Goal: Task Accomplishment & Management: Complete application form

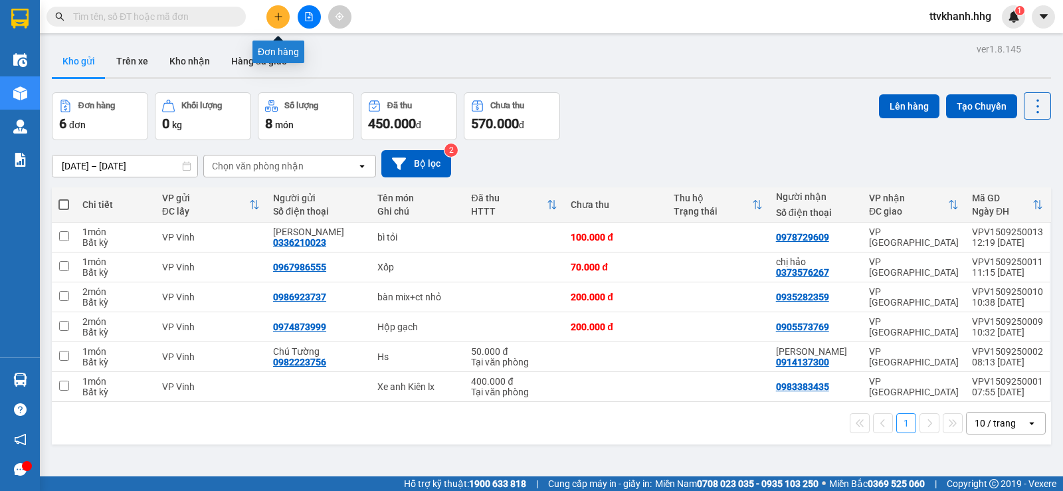
click at [274, 12] on icon "plus" at bounding box center [278, 16] width 9 height 9
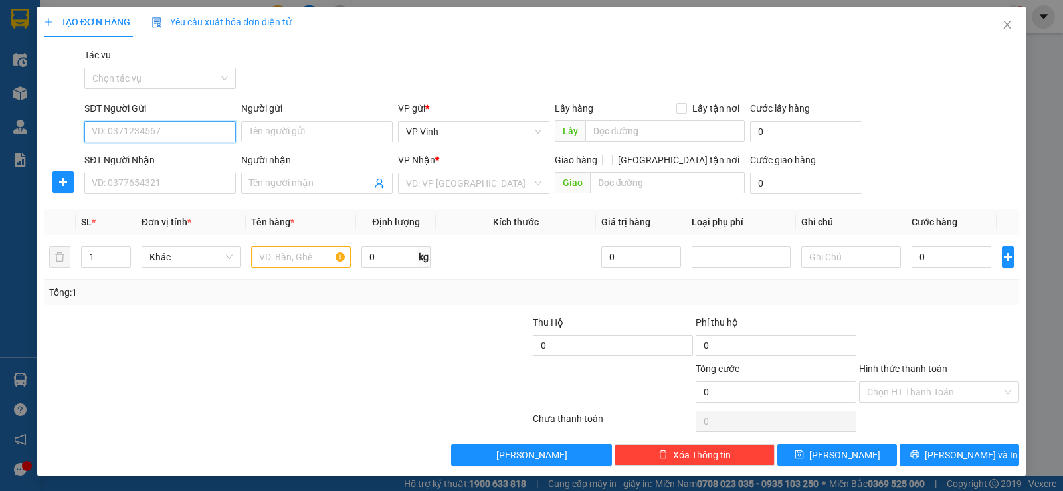
click at [193, 133] on input "SĐT Người Gửi" at bounding box center [160, 131] width 152 height 21
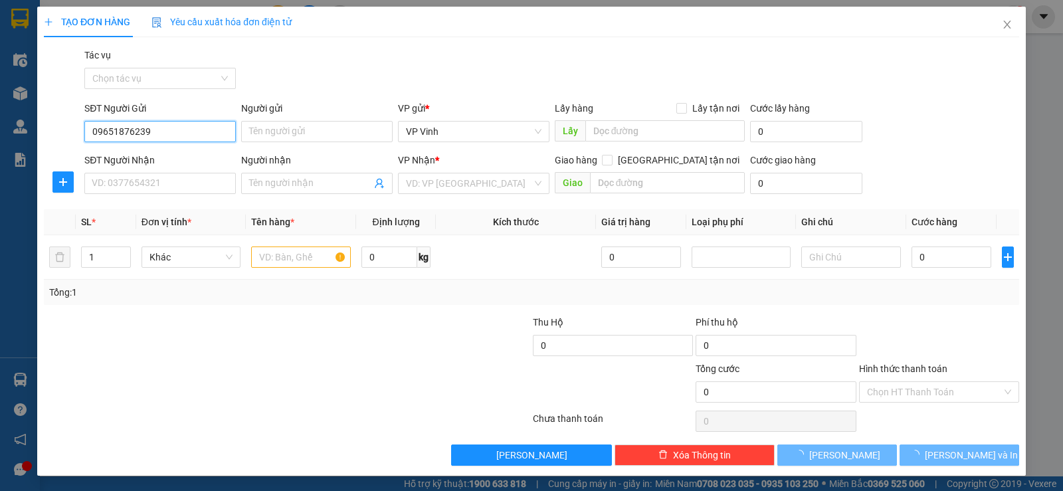
click at [136, 134] on input "09651876239" at bounding box center [160, 131] width 152 height 21
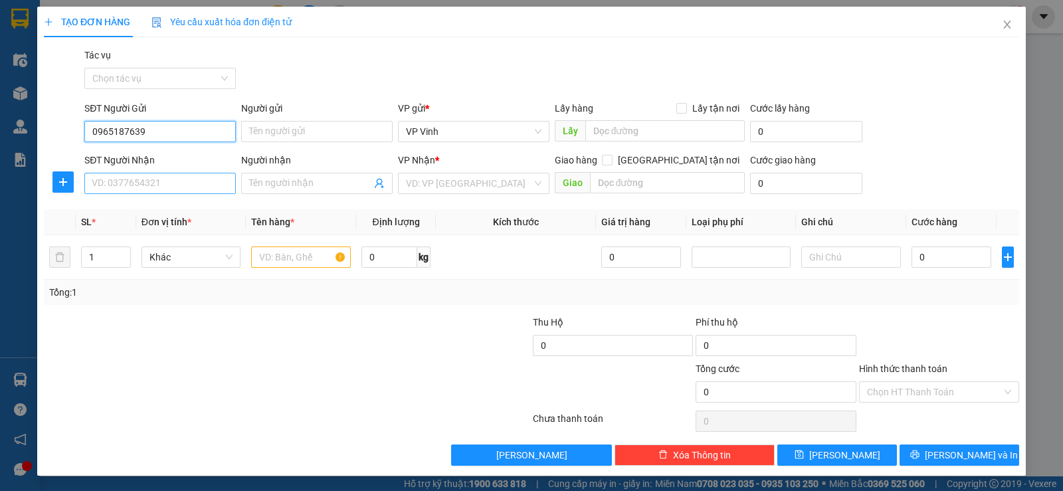
type input "0965187639"
click at [138, 178] on input "SĐT Người Nhận" at bounding box center [160, 183] width 152 height 21
type input "0868522613"
click at [425, 182] on input "search" at bounding box center [469, 183] width 126 height 20
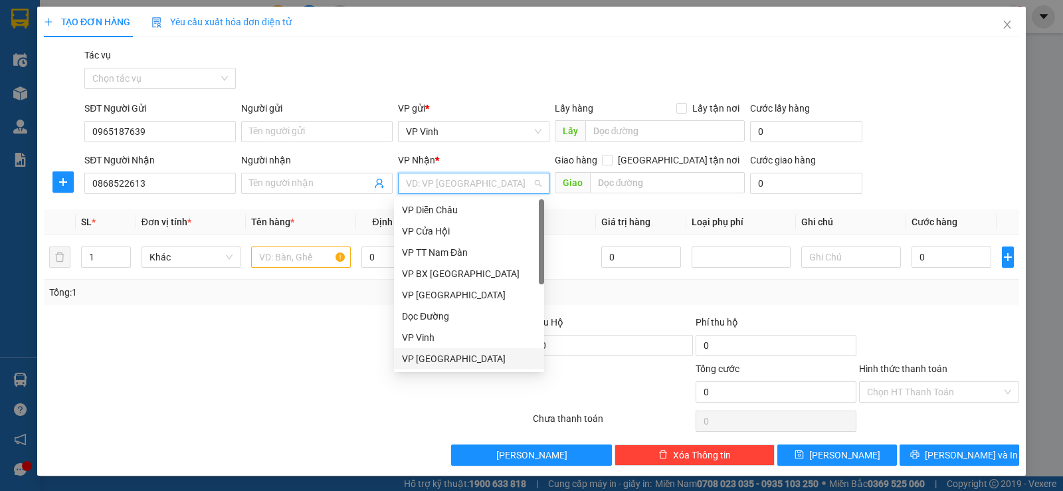
click at [437, 354] on div "VP [GEOGRAPHIC_DATA]" at bounding box center [469, 359] width 134 height 15
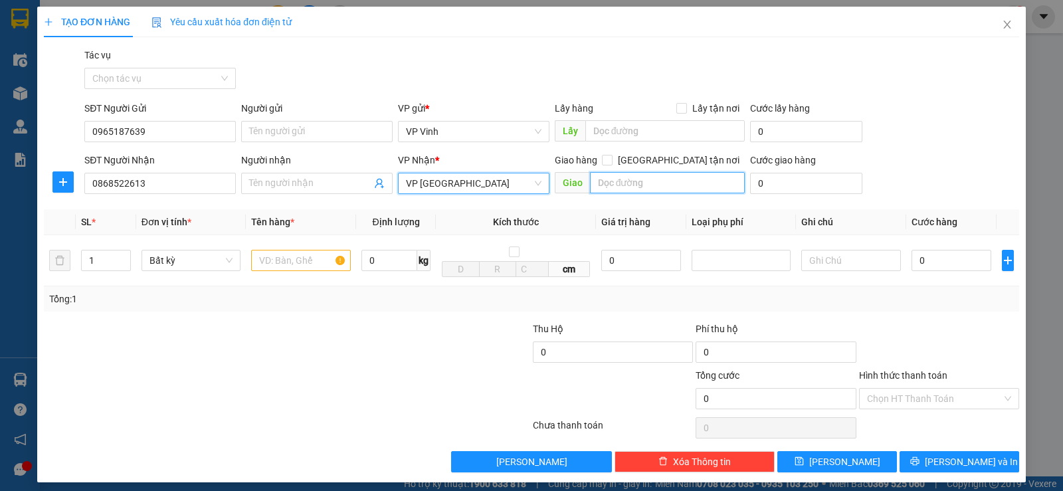
click at [636, 184] on input "text" at bounding box center [667, 182] width 155 height 21
click at [611, 161] on input "[GEOGRAPHIC_DATA] tận nơi" at bounding box center [606, 159] width 9 height 9
checkbox input "true"
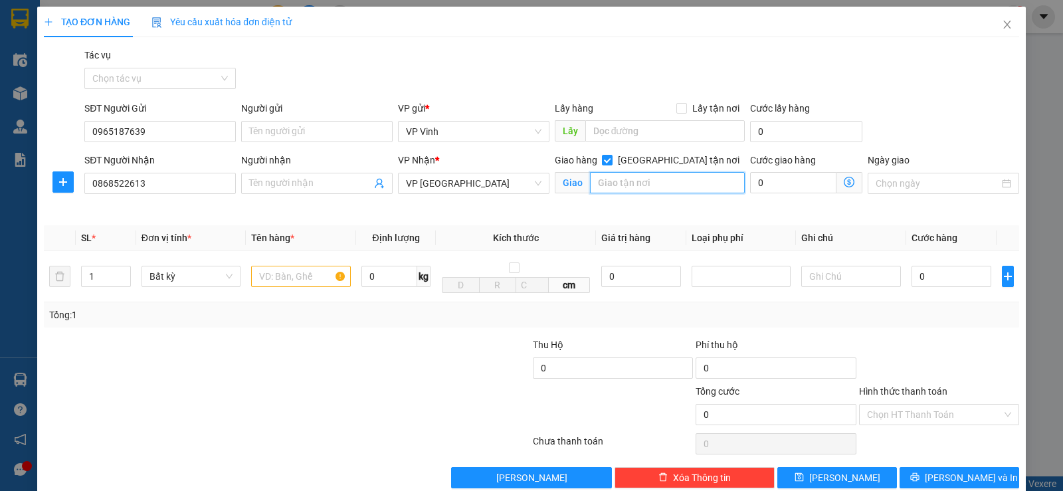
click at [667, 185] on input "text" at bounding box center [667, 182] width 155 height 21
type input "NGŨ HÀNH SƠN"
click at [764, 133] on input "0" at bounding box center [806, 131] width 112 height 21
click at [924, 286] on input "0" at bounding box center [952, 276] width 80 height 21
type input "4"
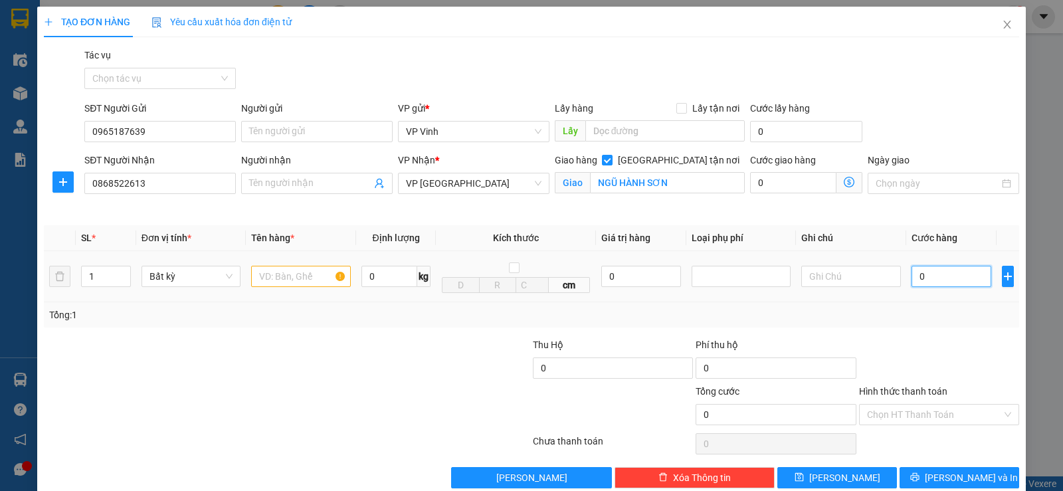
type input "4"
type input "40"
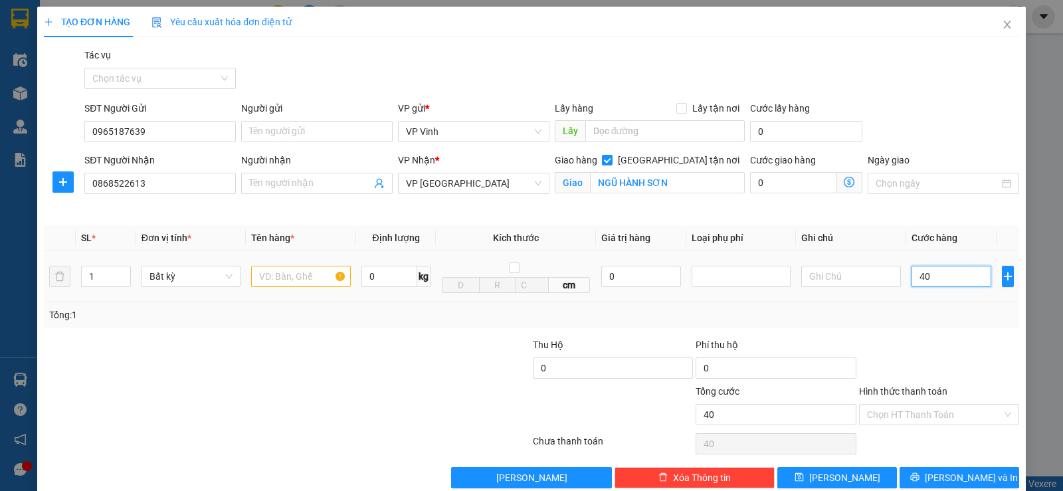
type input "400"
type input "4.000"
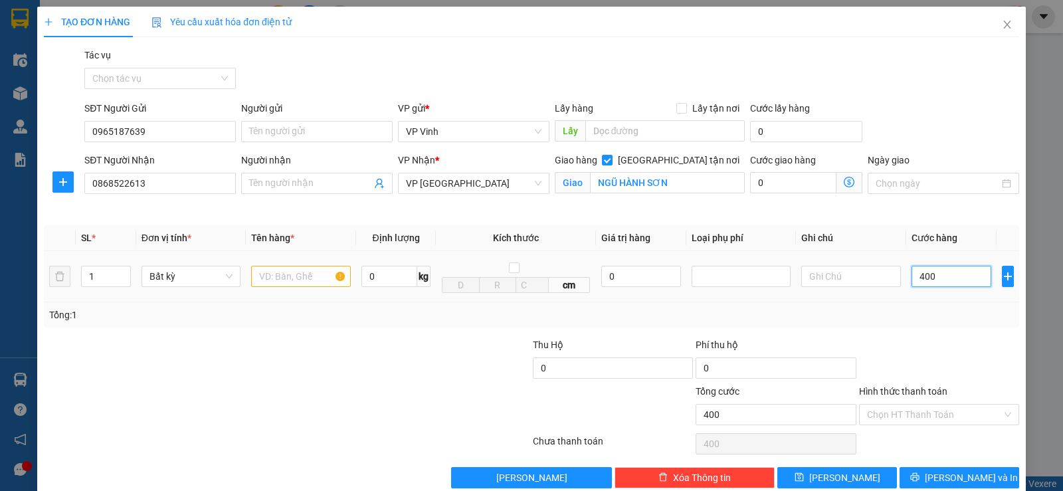
type input "4.000"
type input "40.000"
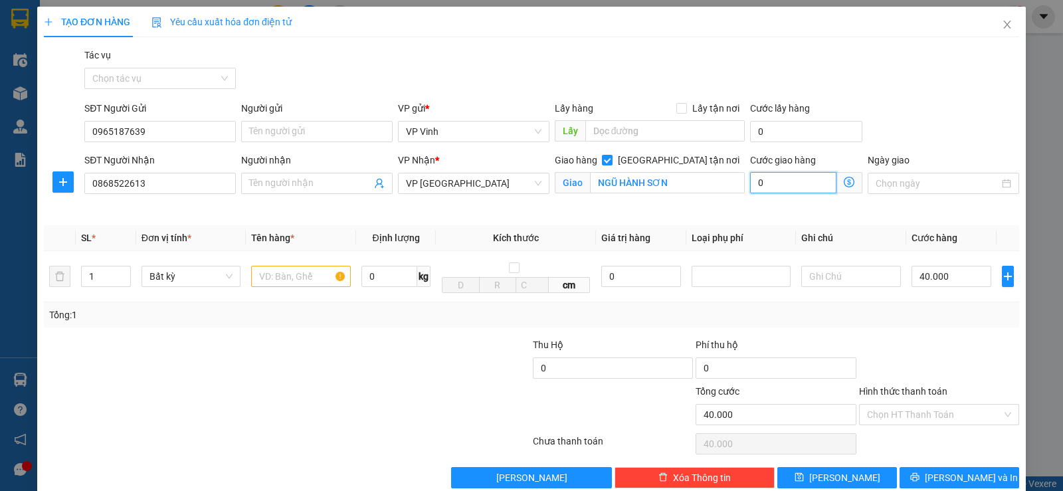
click at [783, 186] on input "0" at bounding box center [793, 182] width 86 height 21
type input "40.006"
type input "6"
type input "40.060"
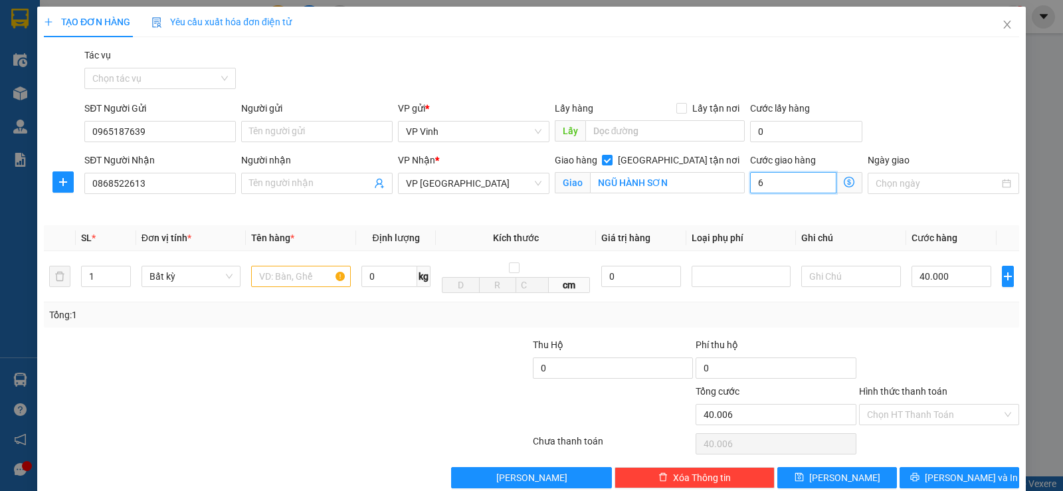
type input "40.060"
type input "60"
type input "40.600"
type input "600"
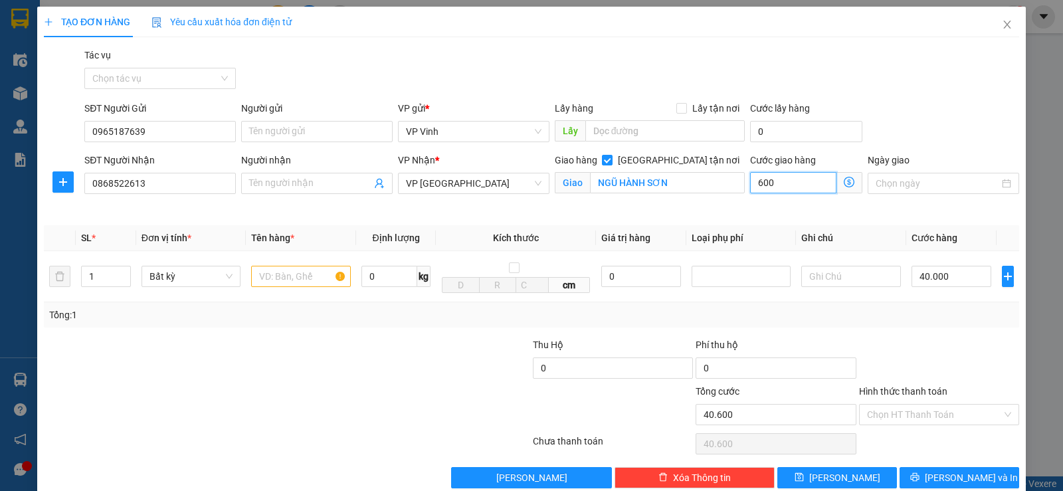
type input "46.000"
type input "6.000"
type input "100.000"
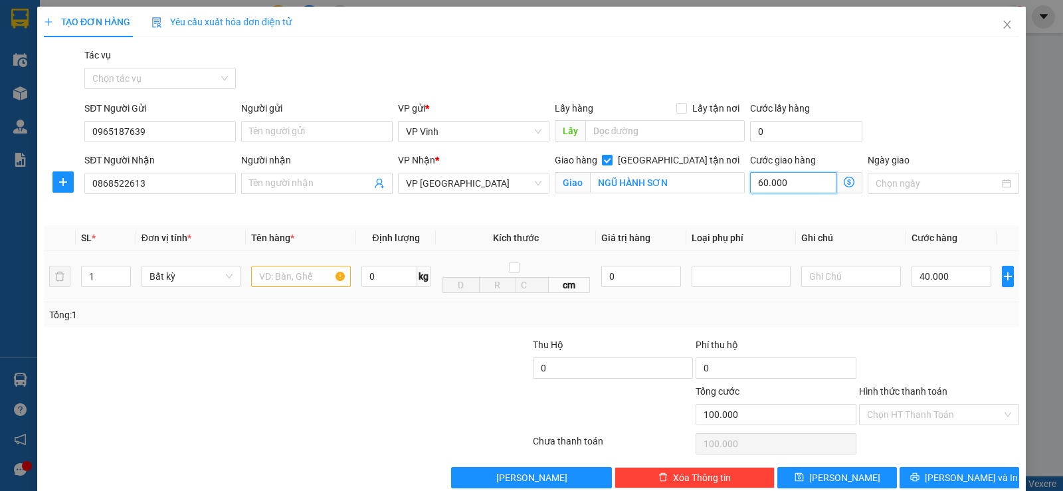
type input "60.000"
click at [290, 273] on input "text" at bounding box center [301, 276] width 100 height 21
type input "BỌC xanh nhỏ"
click at [926, 417] on input "Hình thức thanh toán" at bounding box center [934, 415] width 135 height 20
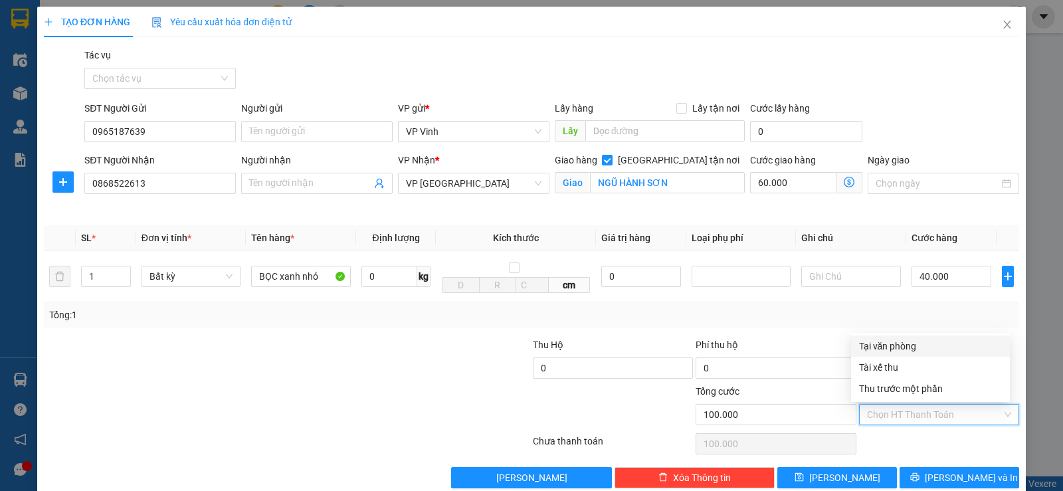
click at [898, 345] on div "Tại văn phòng" at bounding box center [930, 346] width 143 height 15
type input "0"
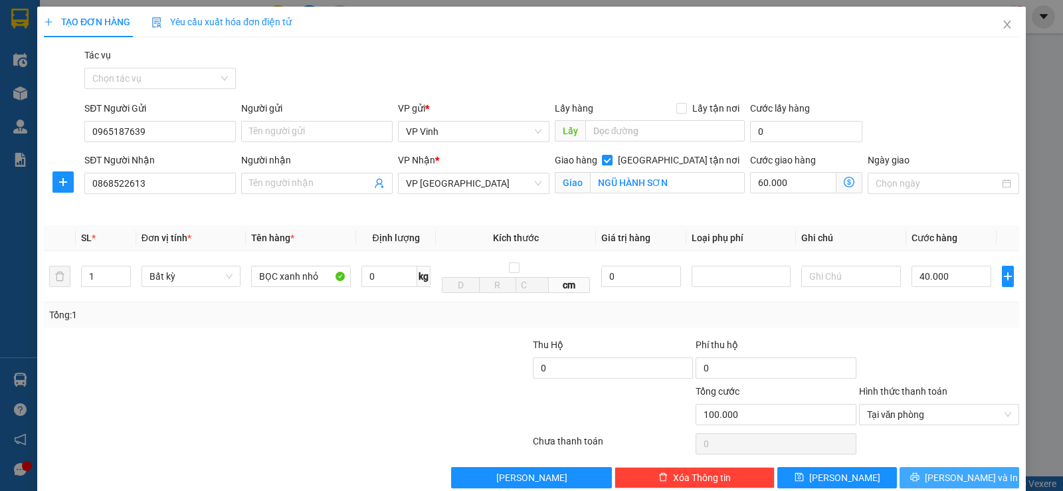
click at [920, 478] on icon "printer" at bounding box center [914, 476] width 9 height 9
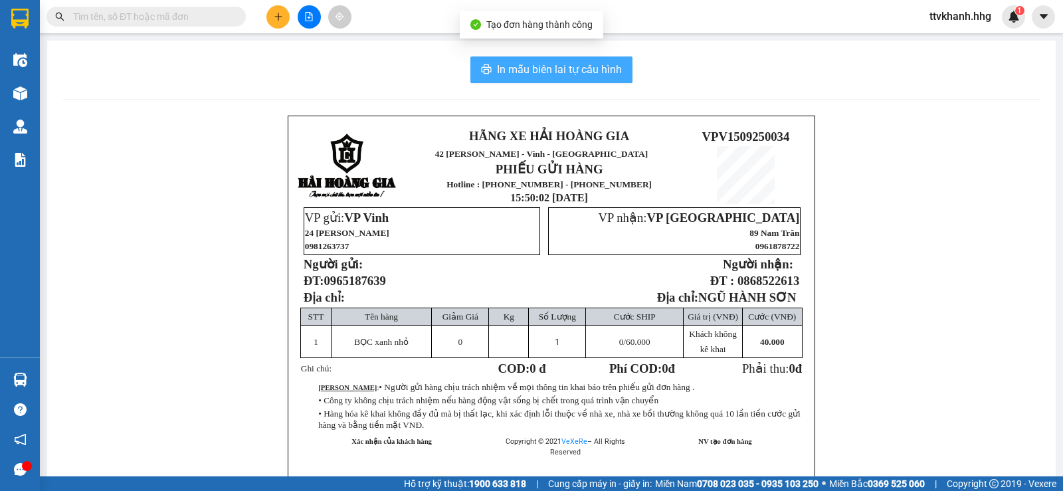
click at [591, 65] on span "In mẫu biên lai tự cấu hình" at bounding box center [559, 69] width 125 height 17
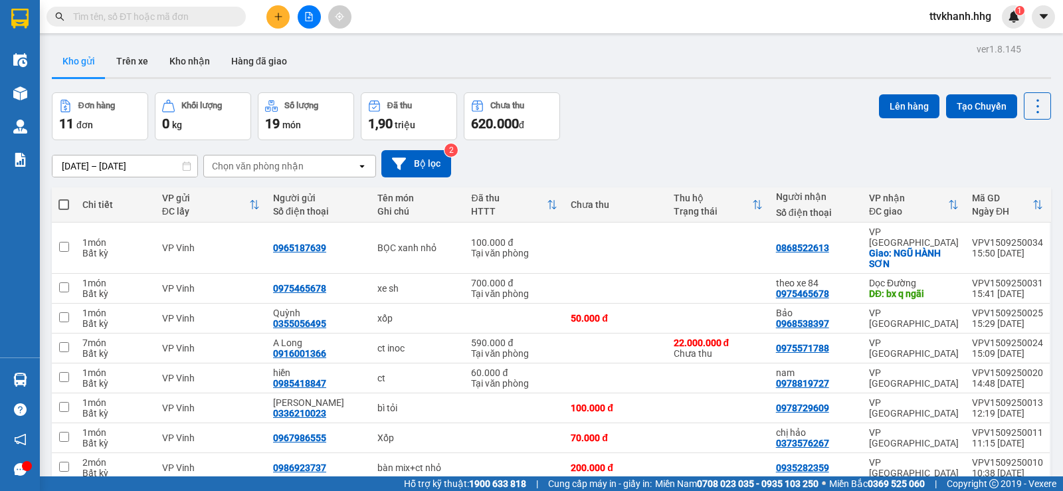
click at [743, 150] on div "13/09/2025 – 15/09/2025 Press the down arrow key to interact with the calendar …" at bounding box center [551, 163] width 999 height 27
click at [282, 19] on icon "plus" at bounding box center [278, 16] width 9 height 9
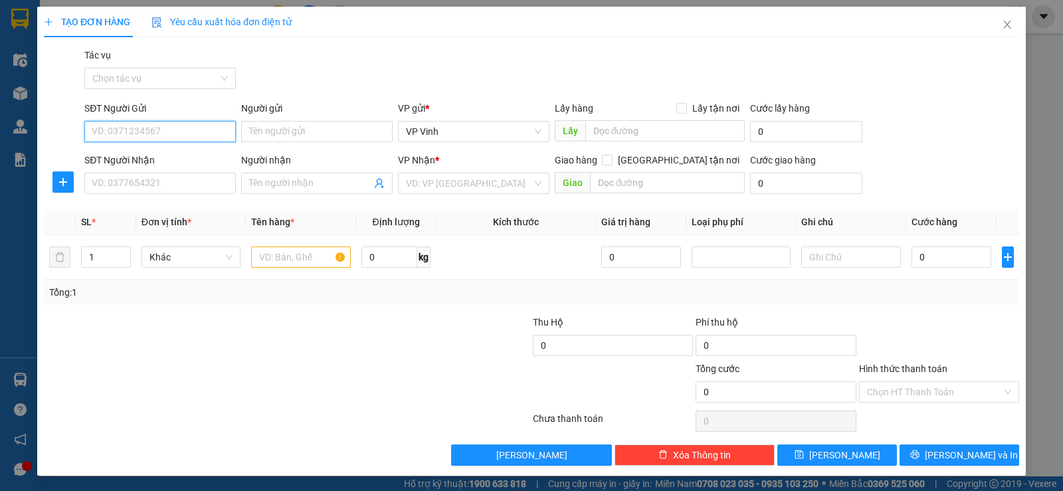
click at [181, 136] on input "SĐT Người Gửi" at bounding box center [160, 131] width 152 height 21
click at [169, 159] on div "0912253295" at bounding box center [159, 158] width 134 height 15
type input "0912253295"
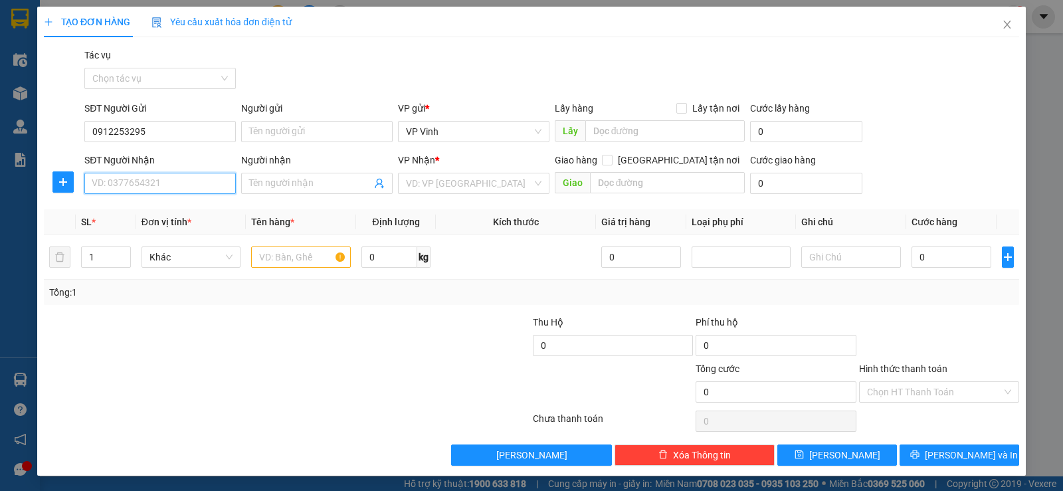
click at [142, 179] on input "SĐT Người Nhận" at bounding box center [160, 183] width 152 height 21
click at [273, 256] on input "text" at bounding box center [301, 257] width 100 height 21
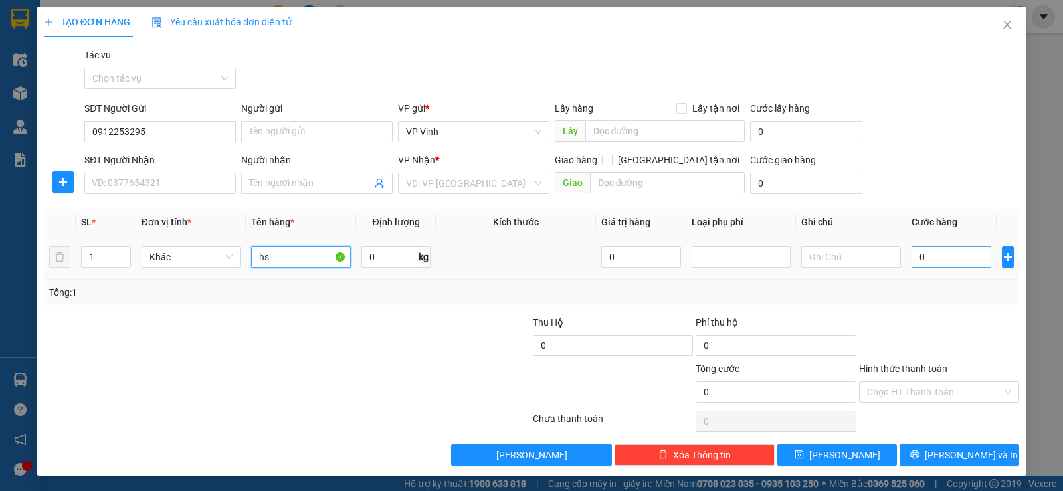
type input "hs"
click at [960, 262] on input "0" at bounding box center [952, 257] width 80 height 21
type input "5"
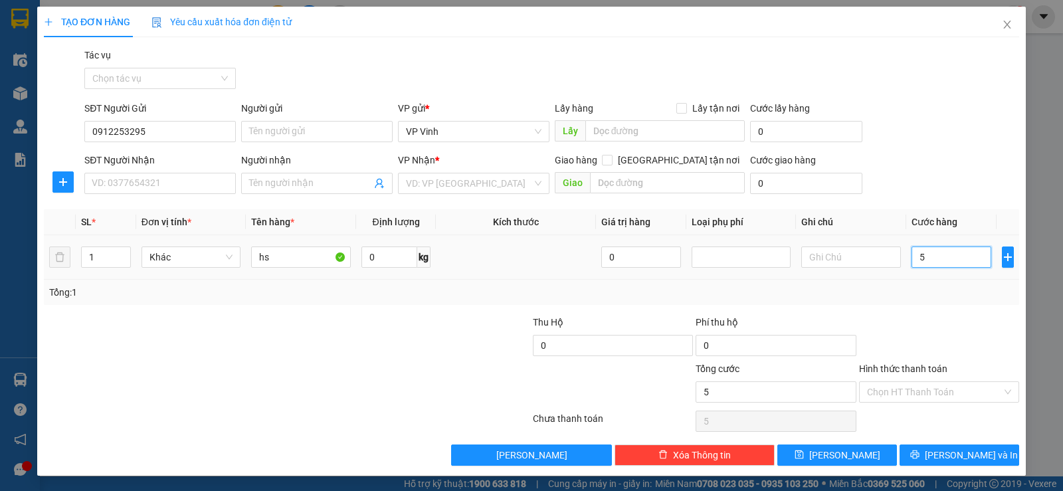
type input "50"
type input "500"
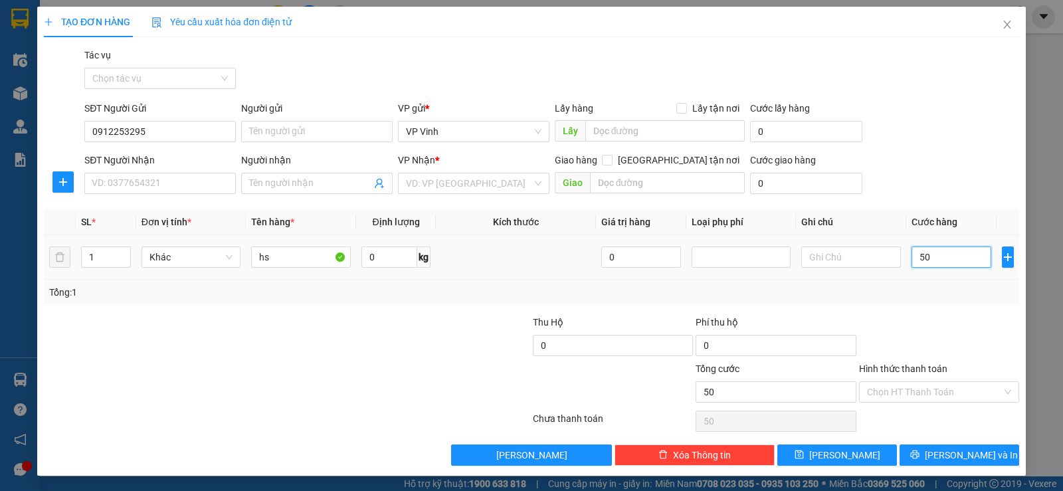
type input "500"
type input "5.000"
type input "50.000"
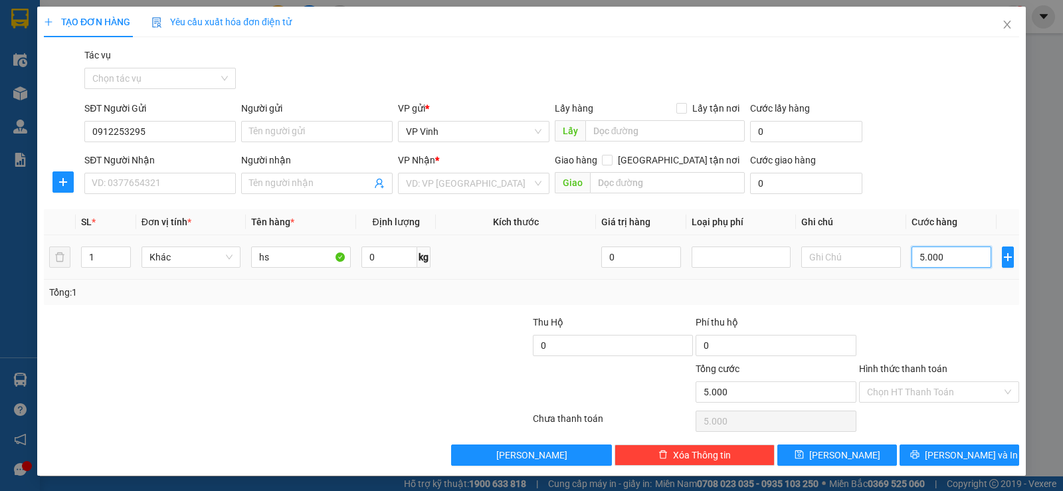
type input "50.000"
click at [504, 185] on input "search" at bounding box center [469, 183] width 126 height 20
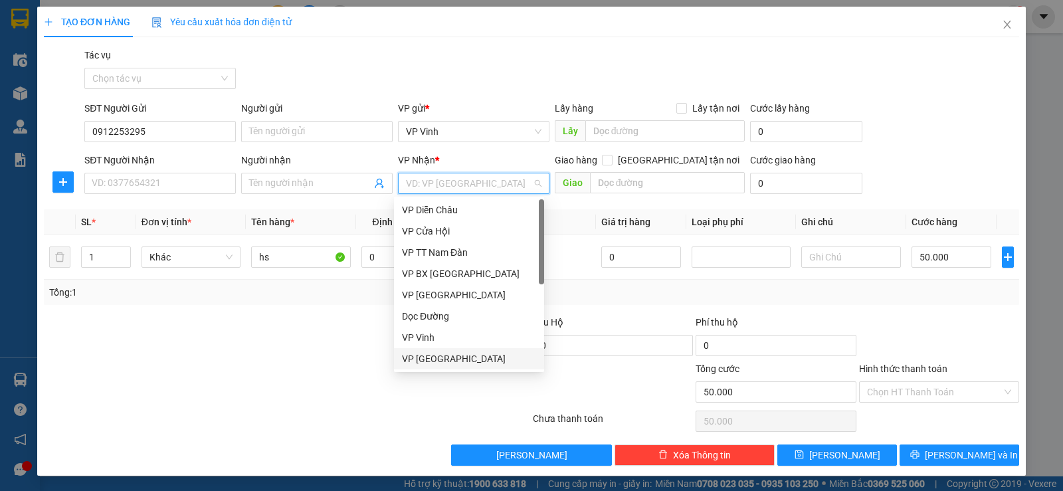
click at [439, 356] on div "VP [GEOGRAPHIC_DATA]" at bounding box center [469, 359] width 134 height 15
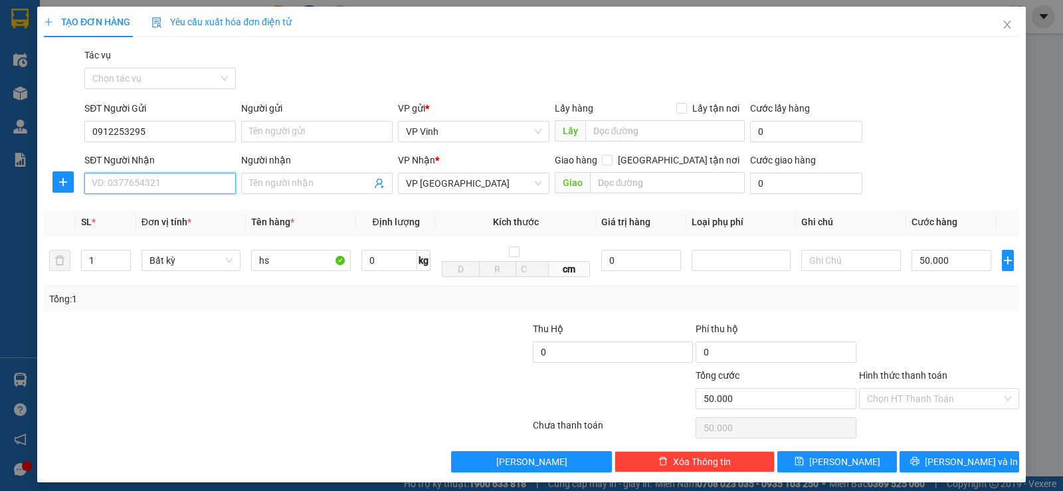
click at [163, 181] on input "SĐT Người Nhận" at bounding box center [160, 183] width 152 height 21
type input "0789000234"
click at [790, 185] on input "0" at bounding box center [806, 183] width 112 height 21
type input "6"
type input "50.006"
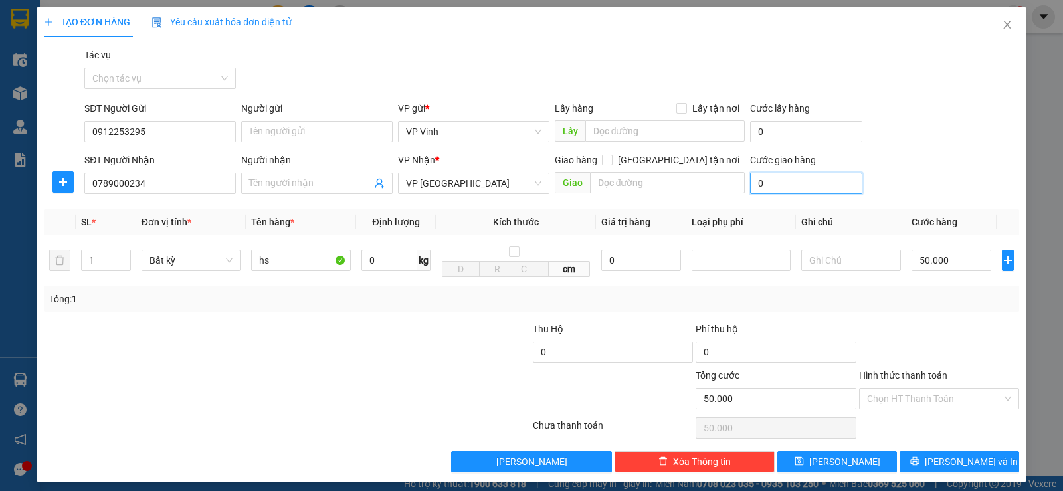
type input "50.006"
type input "60"
type input "50.060"
type input "600"
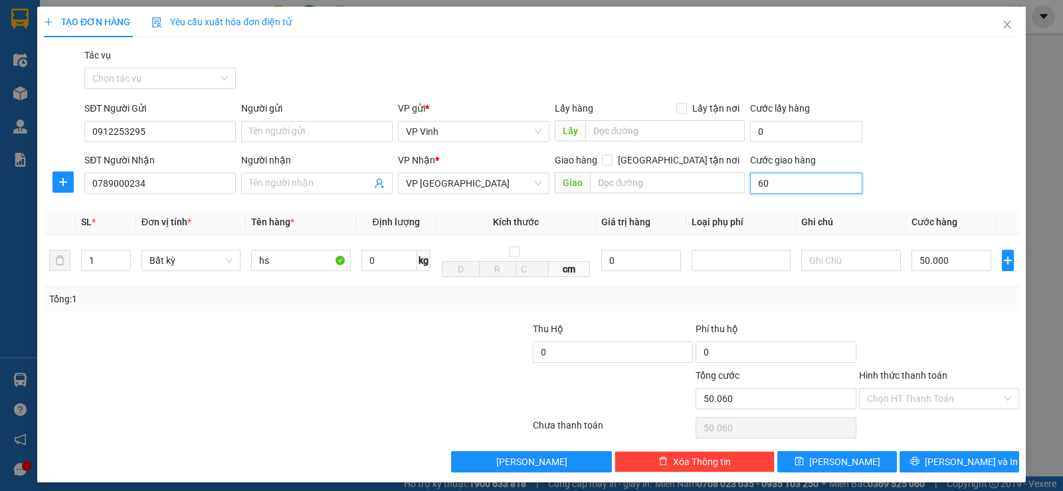
type input "50.600"
type input "6.000"
type input "56.000"
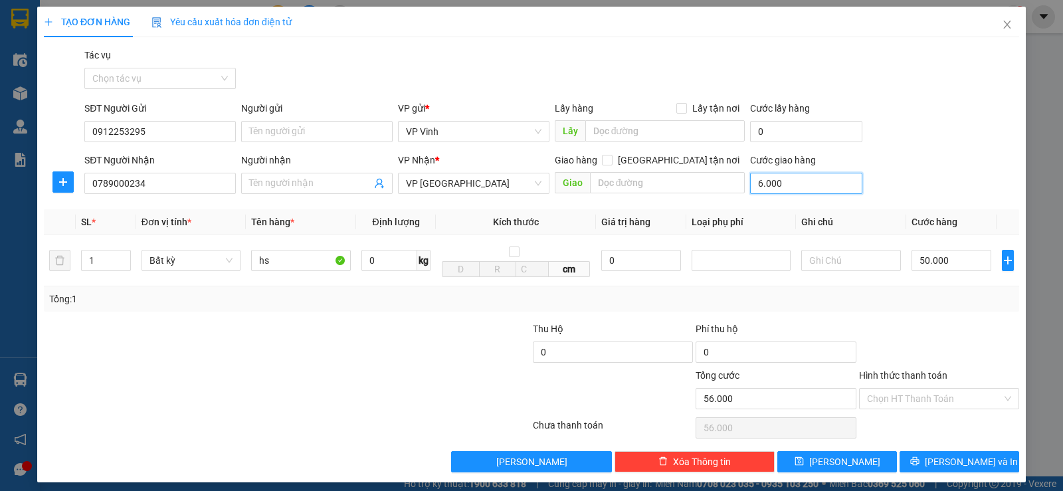
type input "60.000"
type input "110.000"
type input "60.000"
click at [919, 399] on input "Hình thức thanh toán" at bounding box center [934, 399] width 135 height 20
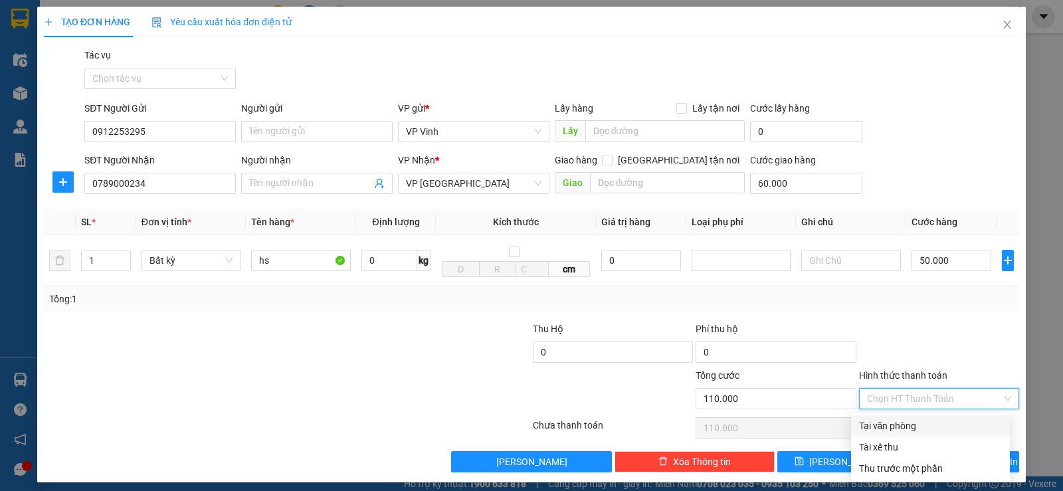
click at [884, 431] on div "Tại văn phòng" at bounding box center [930, 426] width 143 height 15
type input "0"
click at [933, 431] on div "Tại văn phòng" at bounding box center [930, 426] width 143 height 15
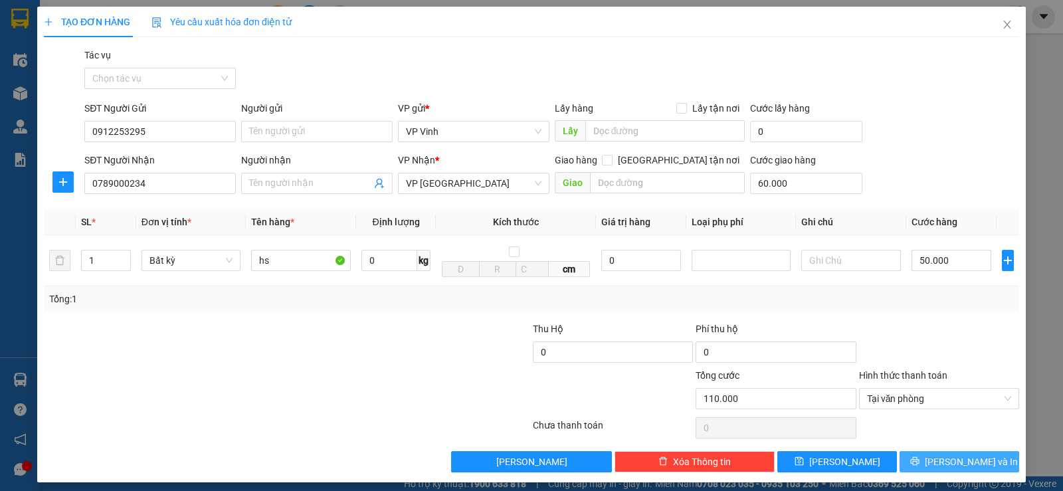
click at [943, 460] on span "[PERSON_NAME] và In" at bounding box center [971, 462] width 93 height 15
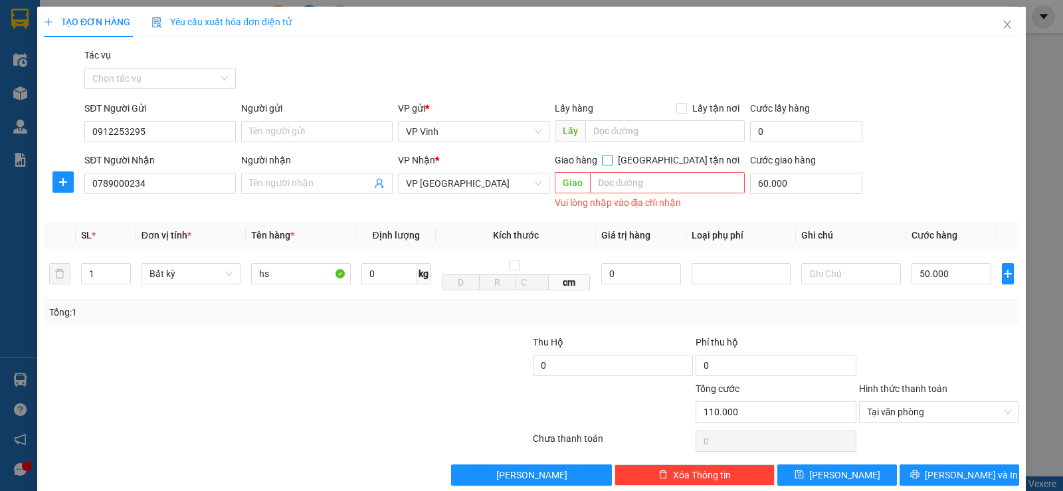
click at [613, 160] on span at bounding box center [607, 160] width 11 height 11
click at [611, 160] on input "[GEOGRAPHIC_DATA] tận nơi" at bounding box center [606, 159] width 9 height 9
checkbox input "true"
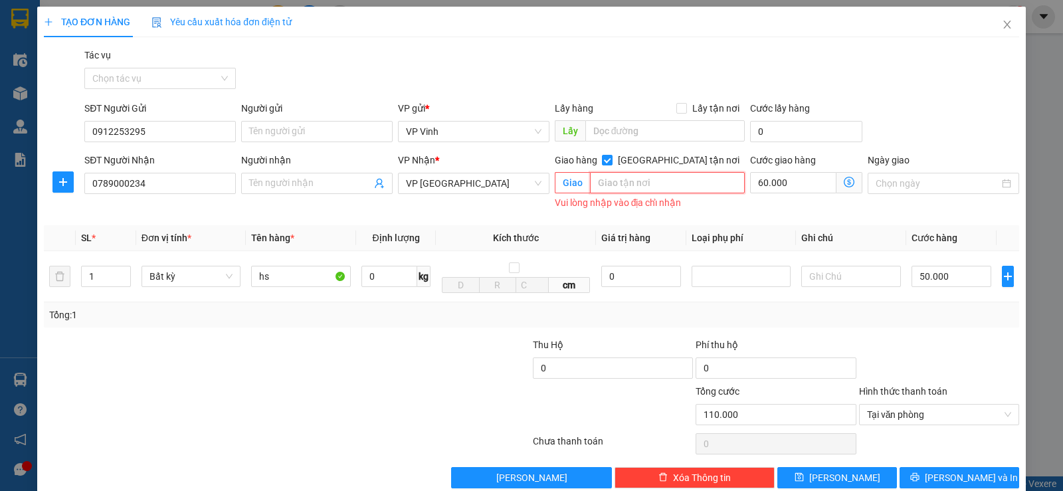
click at [643, 181] on input "text" at bounding box center [667, 182] width 155 height 21
click at [590, 181] on input "sơn trà" at bounding box center [667, 182] width 155 height 21
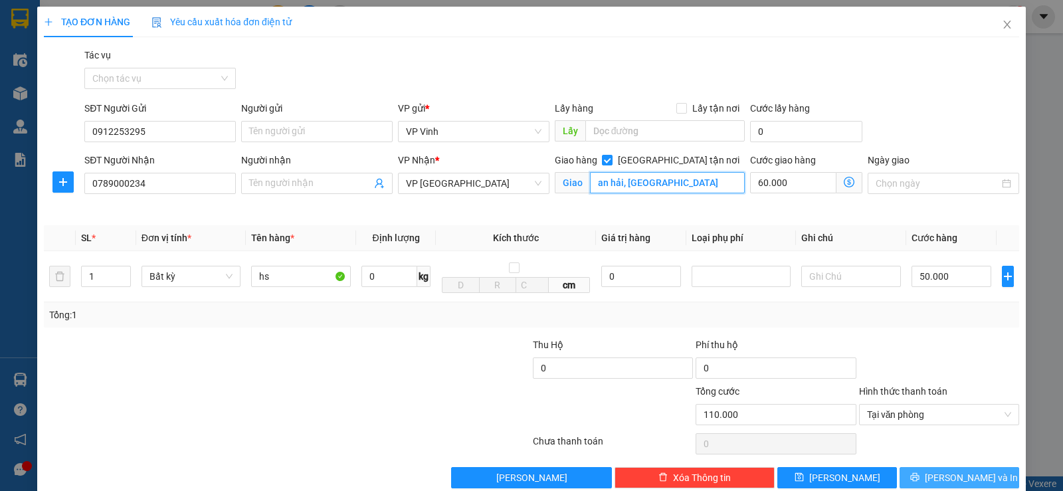
type input "an hải, sơn trà"
click at [940, 482] on span "[PERSON_NAME] và In" at bounding box center [971, 477] width 93 height 15
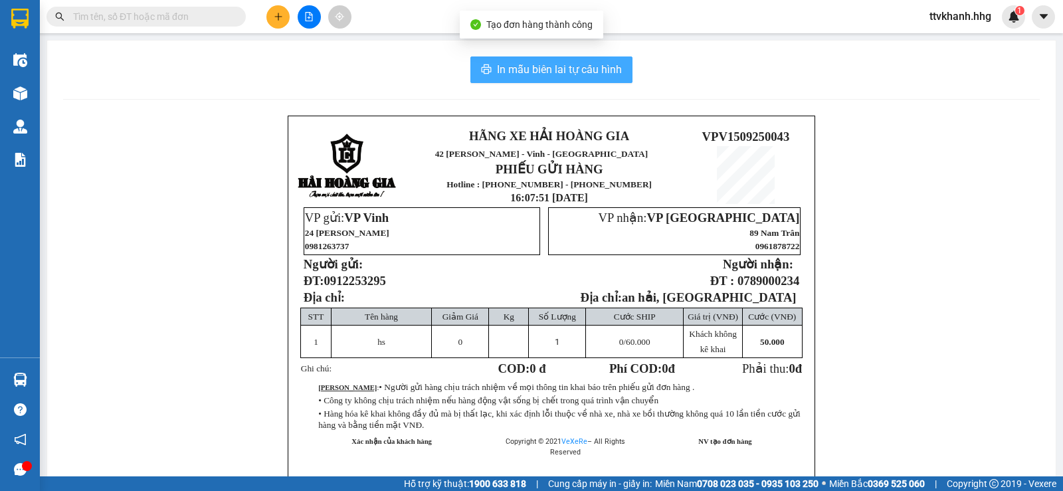
click at [585, 65] on span "In mẫu biên lai tự cấu hình" at bounding box center [559, 69] width 125 height 17
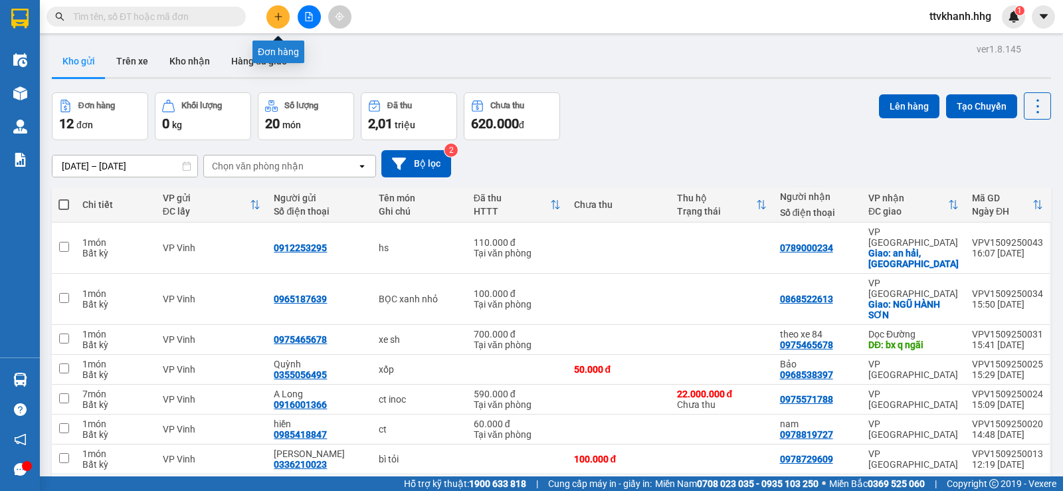
click at [275, 19] on icon "plus" at bounding box center [278, 16] width 9 height 9
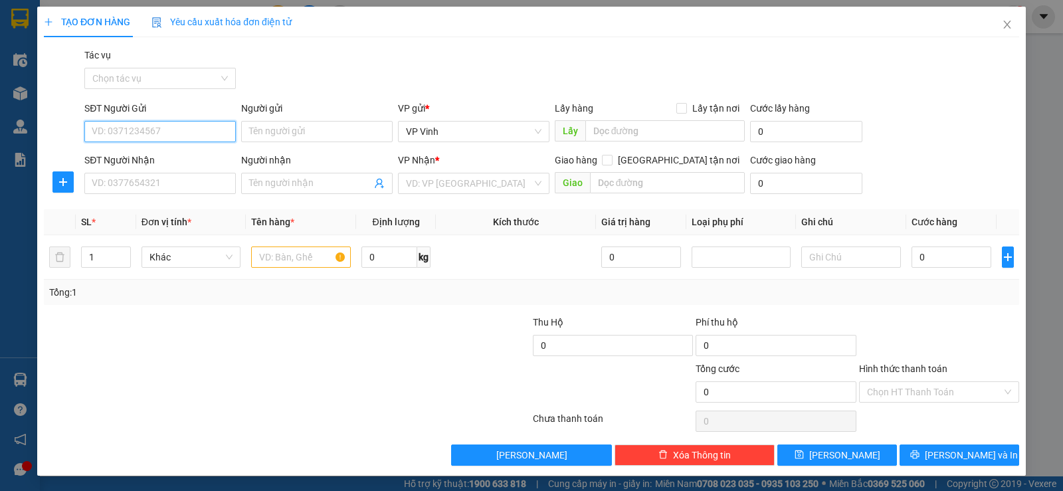
click at [165, 131] on input "SĐT Người Gửi" at bounding box center [160, 131] width 152 height 21
type input "0946829045"
click at [173, 160] on div "0946829045 - thông" at bounding box center [159, 158] width 134 height 15
type input "thông"
type input "0946829045"
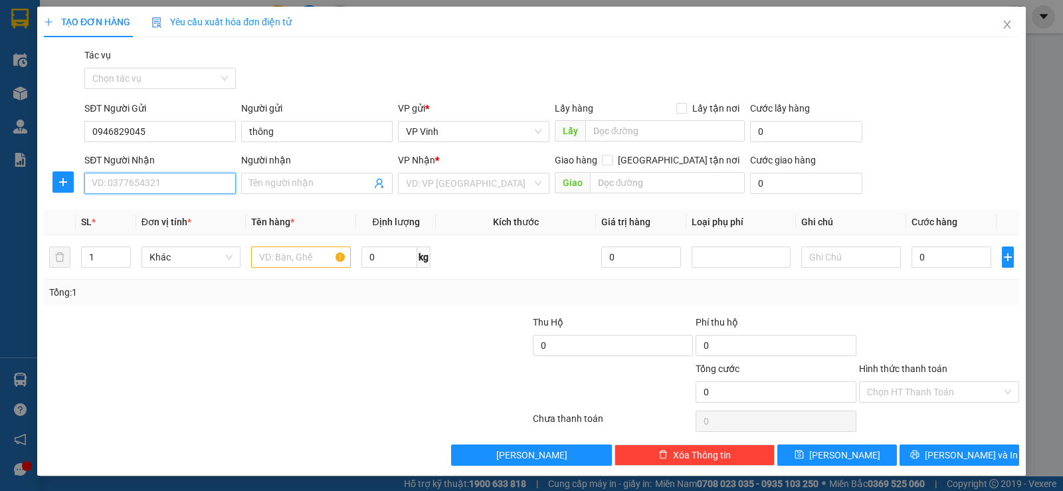
click at [157, 183] on input "SĐT Người Nhận" at bounding box center [160, 183] width 152 height 21
click at [164, 205] on div "0795626386 - thu - 0905309403" at bounding box center [159, 210] width 134 height 15
type input "0795626386"
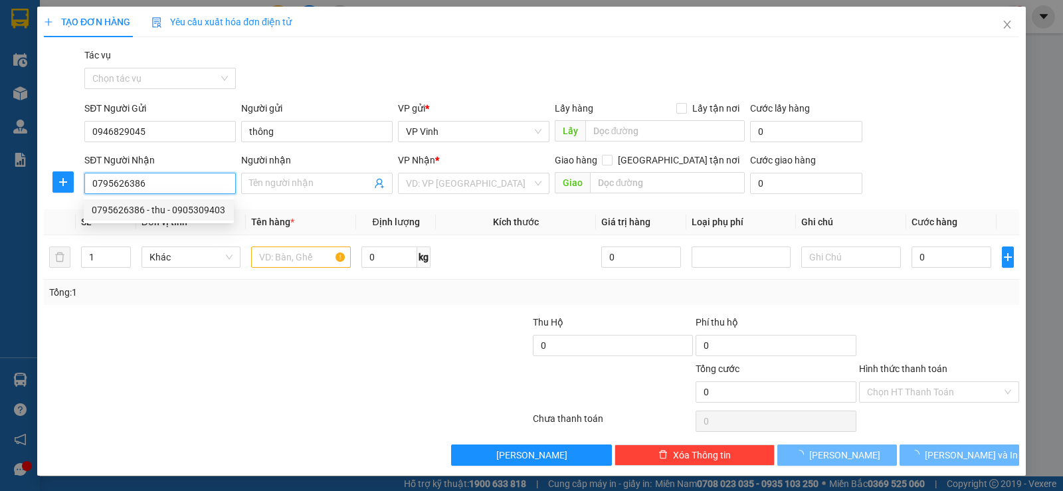
type input "thu - 0905309403"
type input "q nam"
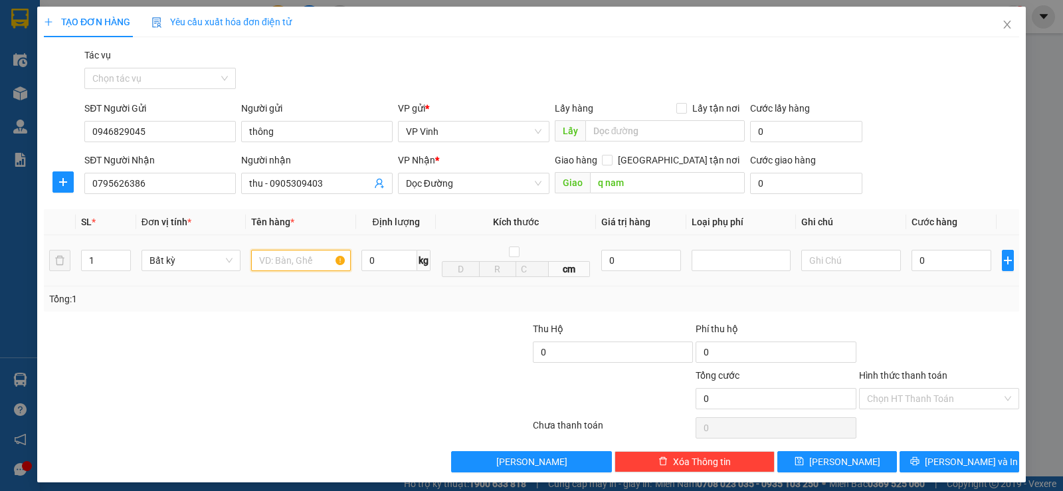
click at [283, 262] on input "text" at bounding box center [301, 260] width 100 height 21
type input "ct"
click at [935, 263] on input "0" at bounding box center [952, 260] width 80 height 21
type input "5"
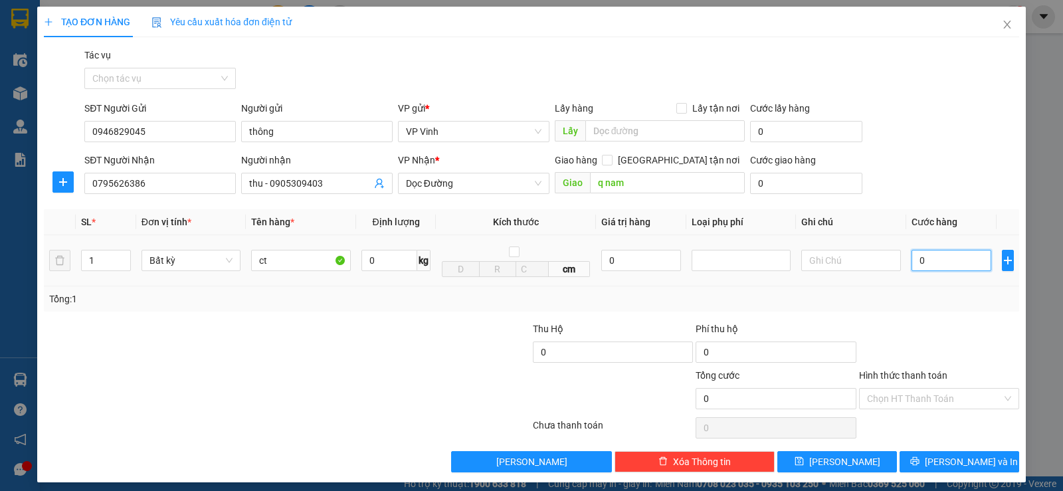
type input "5"
type input "50"
type input "500"
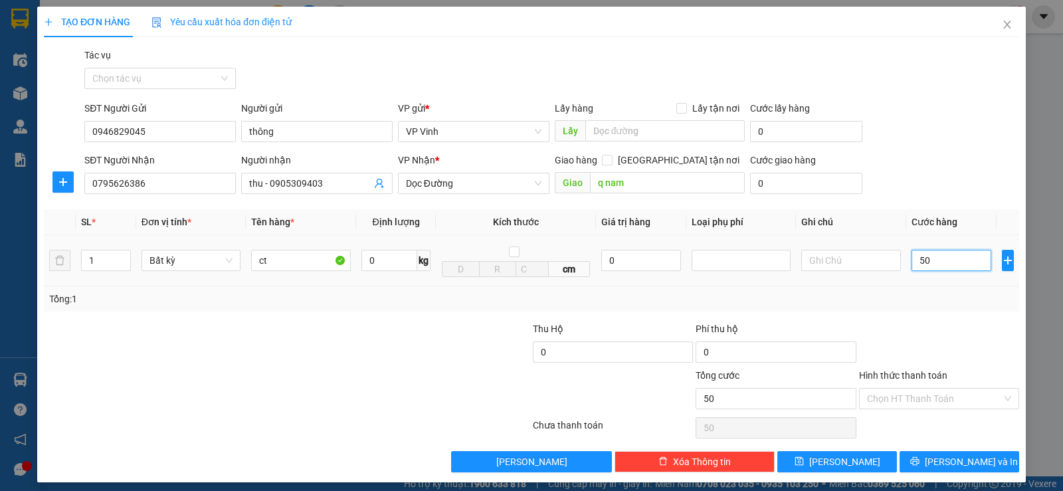
type input "500"
type input "5.000"
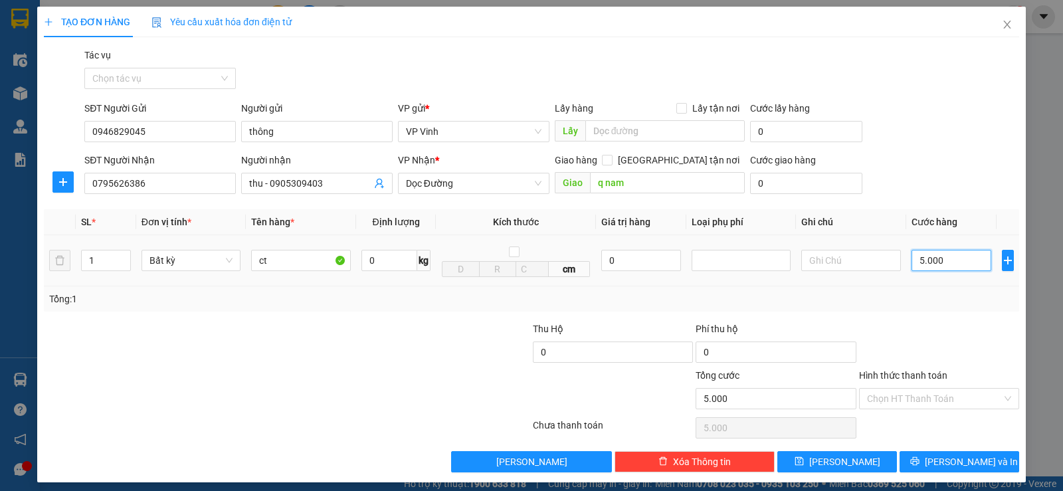
type input "50.000"
click at [985, 397] on input "Hình thức thanh toán" at bounding box center [934, 399] width 135 height 20
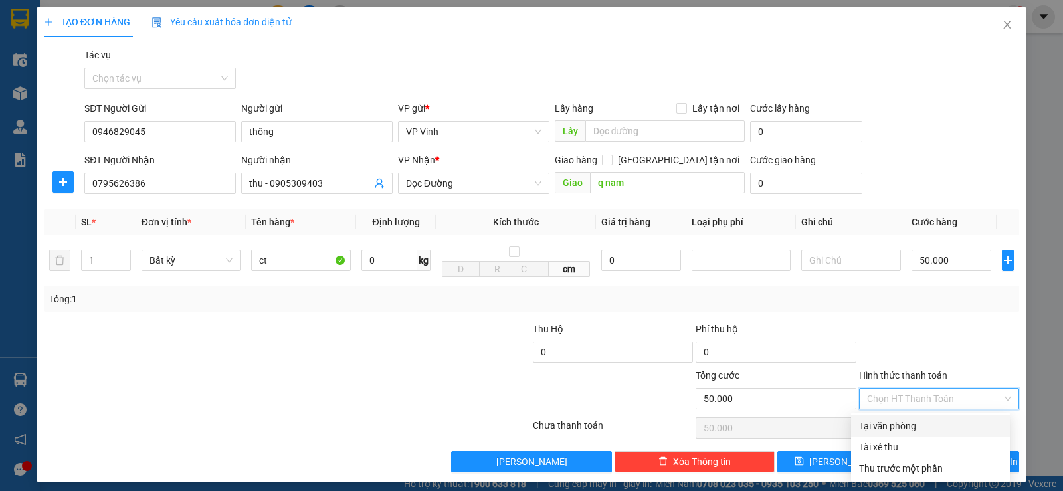
click at [910, 436] on div "Tại văn phòng" at bounding box center [930, 425] width 159 height 21
type input "0"
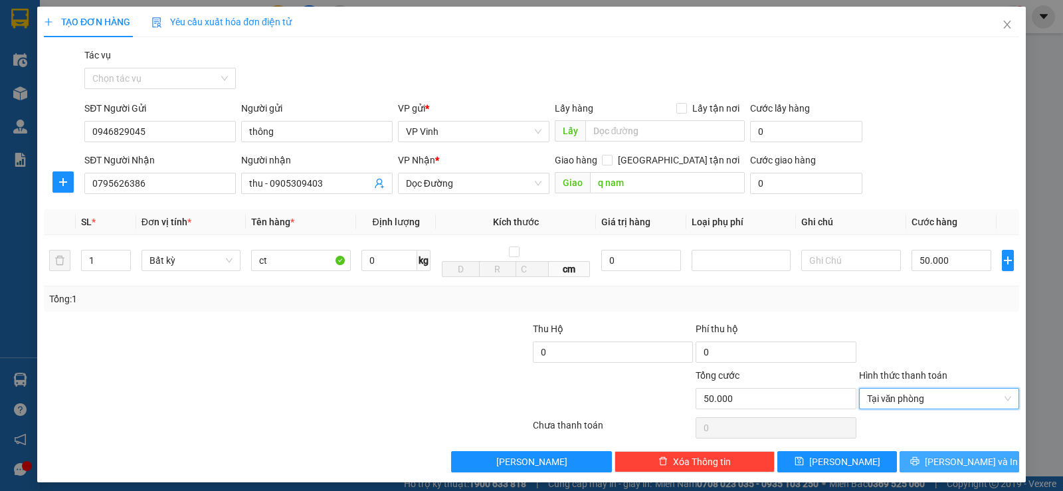
click at [955, 464] on span "[PERSON_NAME] và In" at bounding box center [971, 462] width 93 height 15
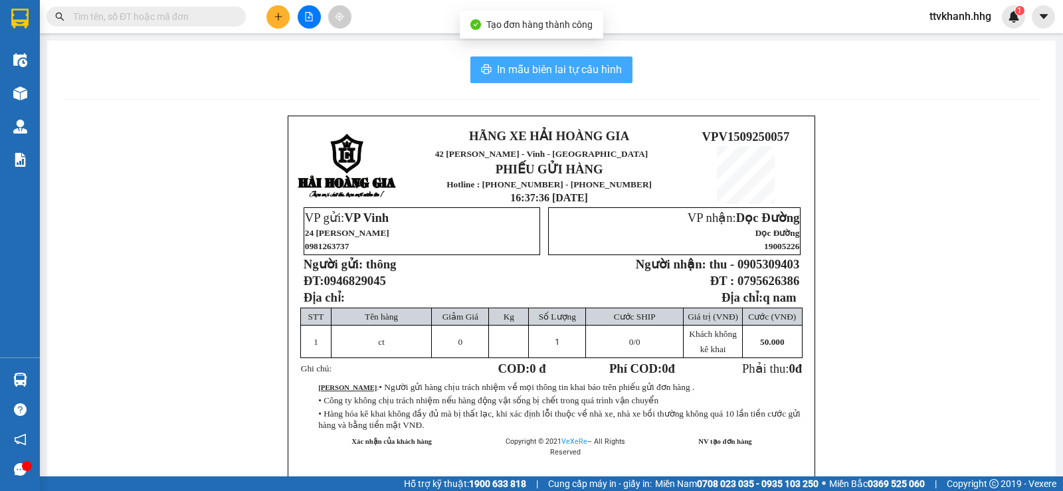
click at [597, 68] on span "In mẫu biên lai tự cấu hình" at bounding box center [559, 69] width 125 height 17
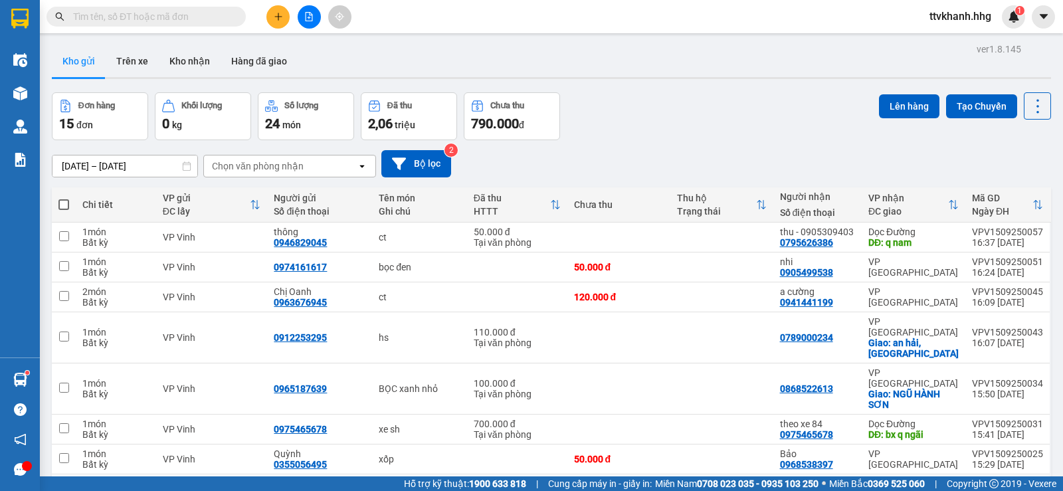
click at [663, 152] on div "13/09/2025 – 15/09/2025 Press the down arrow key to interact with the calendar …" at bounding box center [551, 163] width 999 height 27
click at [278, 14] on icon "plus" at bounding box center [278, 16] width 9 height 9
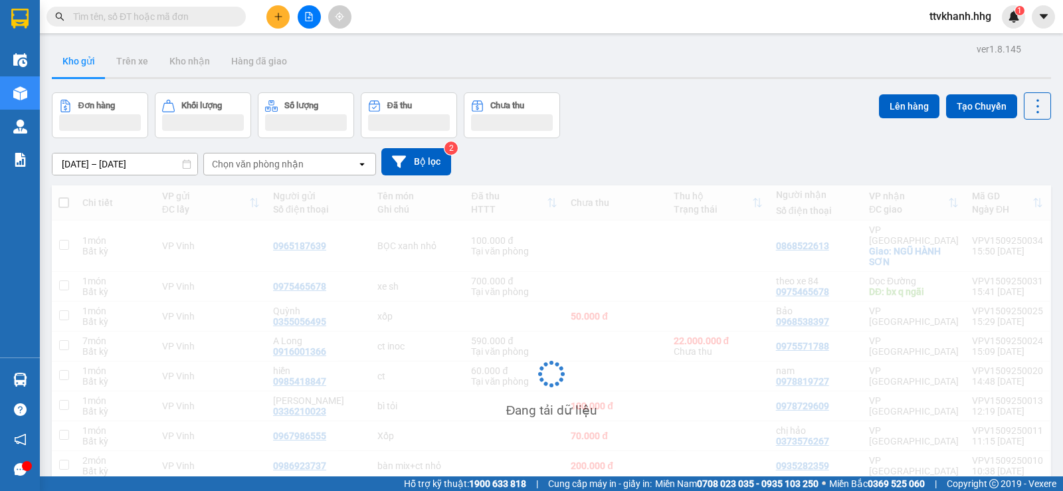
click at [268, 23] on button at bounding box center [277, 16] width 23 height 23
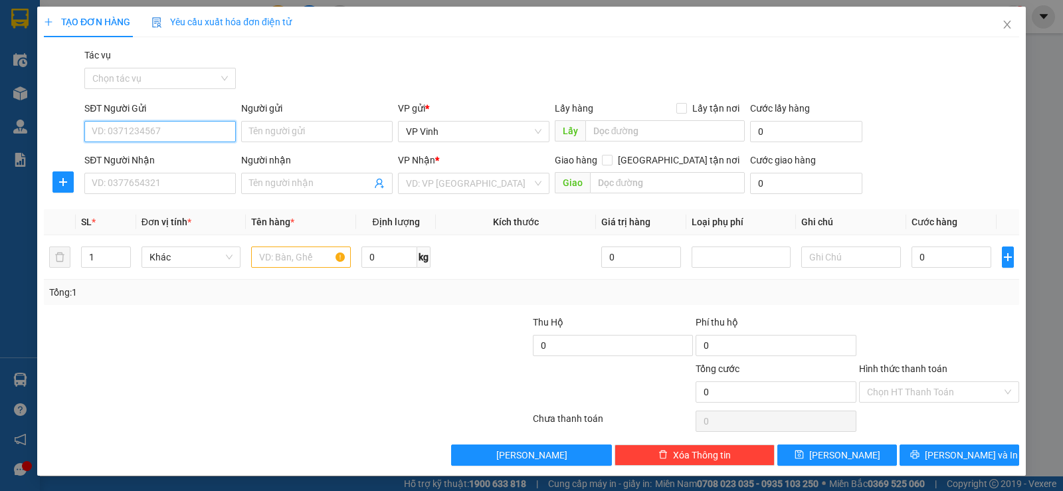
click at [153, 126] on input "SĐT Người Gửi" at bounding box center [160, 131] width 152 height 21
type input "0963676945"
click at [167, 157] on div "0963676945 - Chị Oanh" at bounding box center [159, 158] width 134 height 15
type input "Chị Oanh"
type input "0963676945"
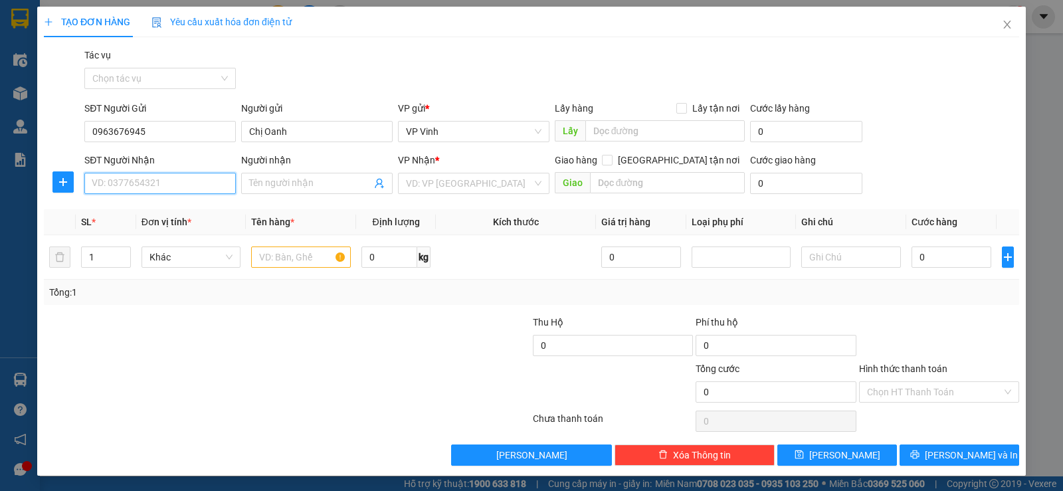
click at [155, 187] on input "SĐT Người Nhận" at bounding box center [160, 183] width 152 height 21
click at [161, 206] on div "0941441199 - a cường" at bounding box center [159, 210] width 134 height 15
type input "0941441199"
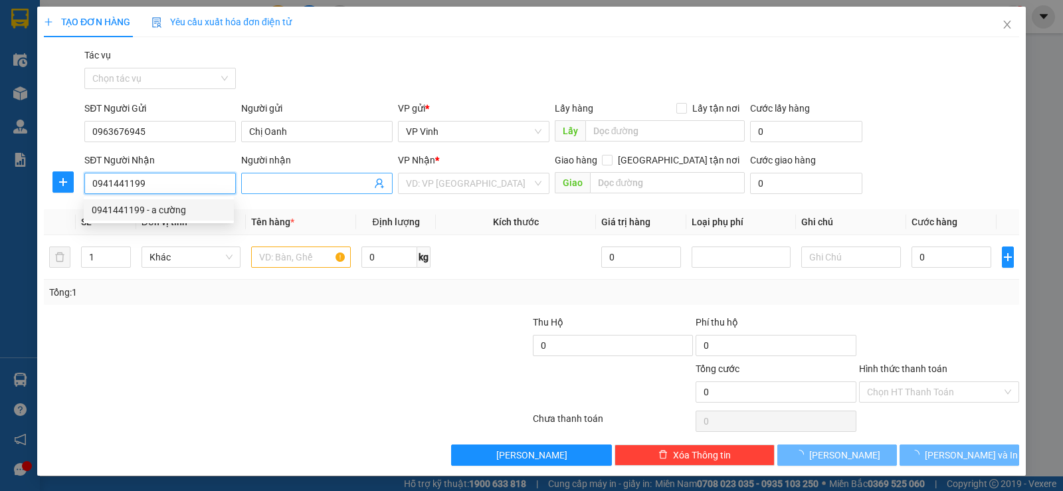
type input "a cường"
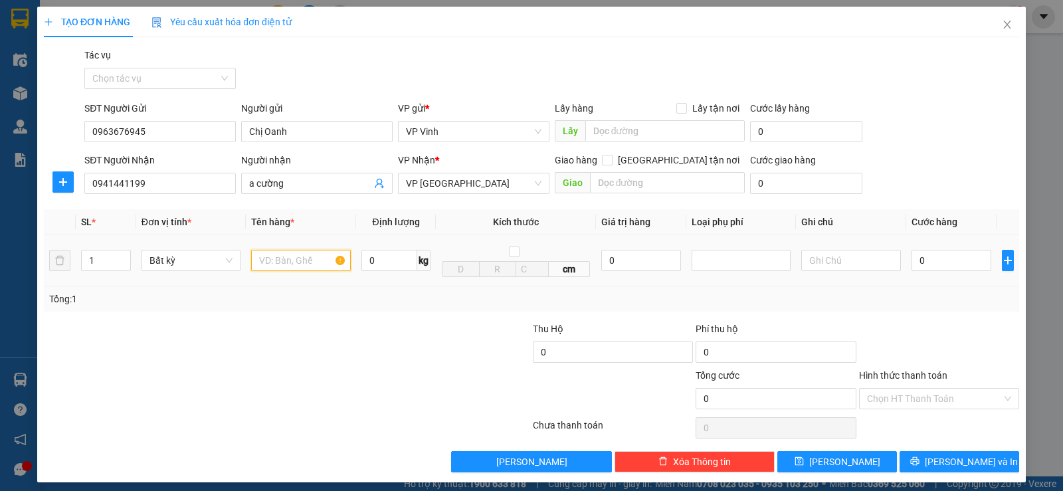
click at [280, 260] on input "text" at bounding box center [301, 260] width 100 height 21
type input "2"
click at [122, 255] on icon "up" at bounding box center [123, 257] width 5 height 5
click at [287, 261] on input "text" at bounding box center [301, 260] width 100 height 21
type input "ct"
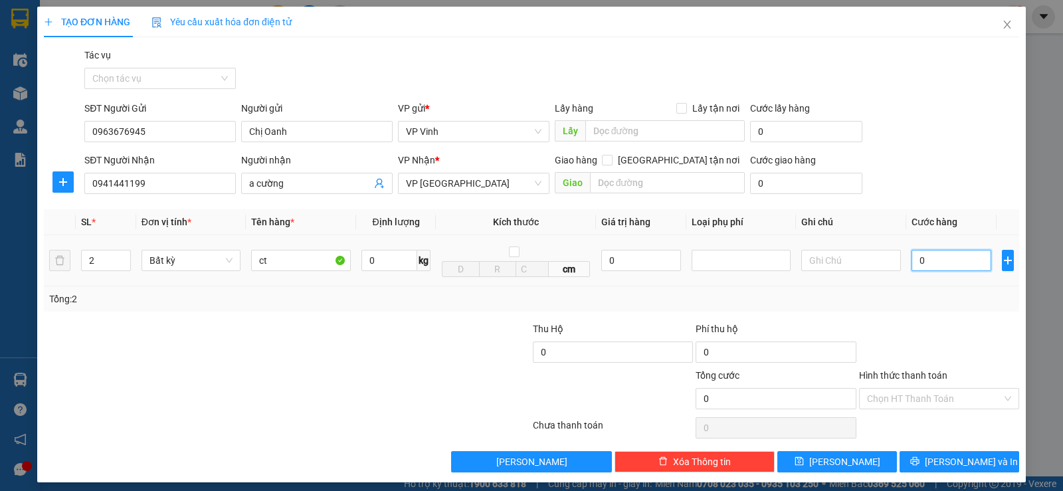
click at [936, 266] on input "0" at bounding box center [952, 260] width 80 height 21
type input "1"
type input "11"
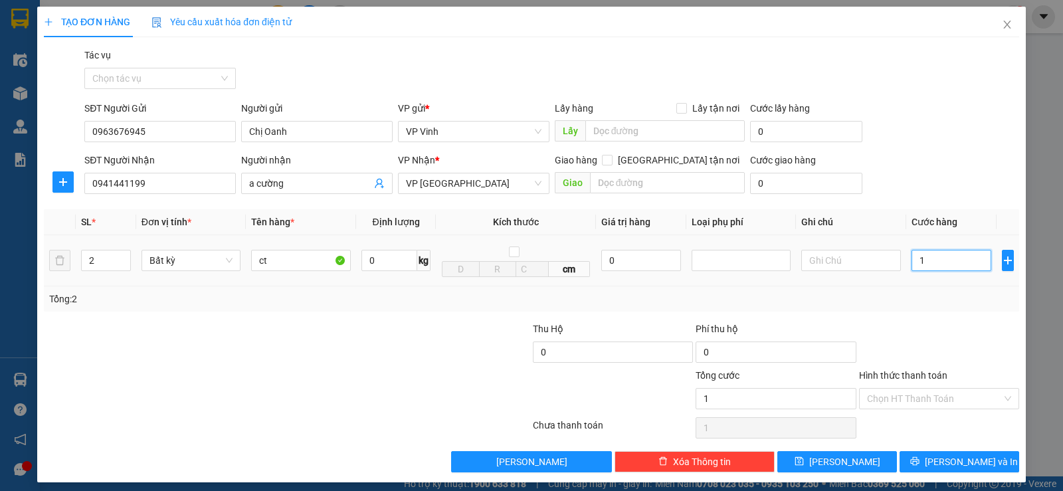
type input "11"
type input "110"
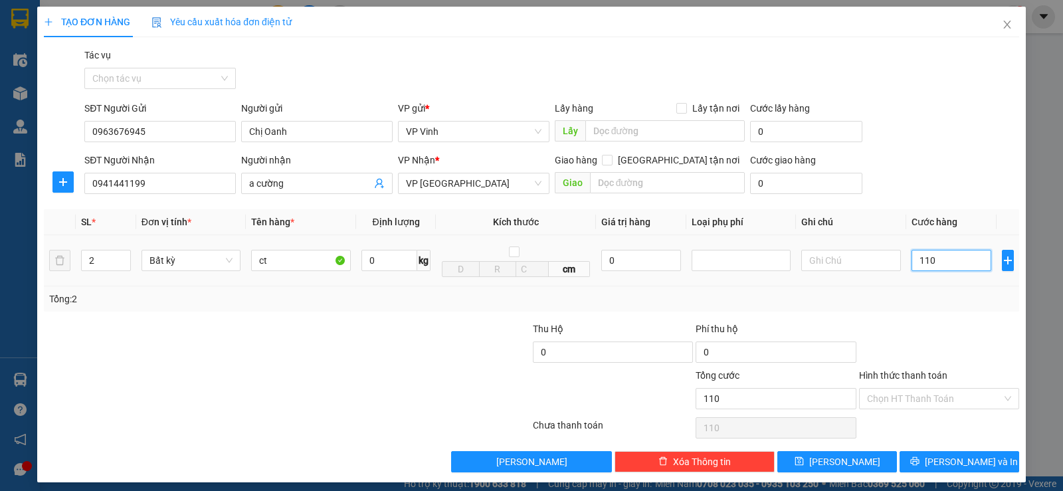
type input "1.100"
type input "11.000"
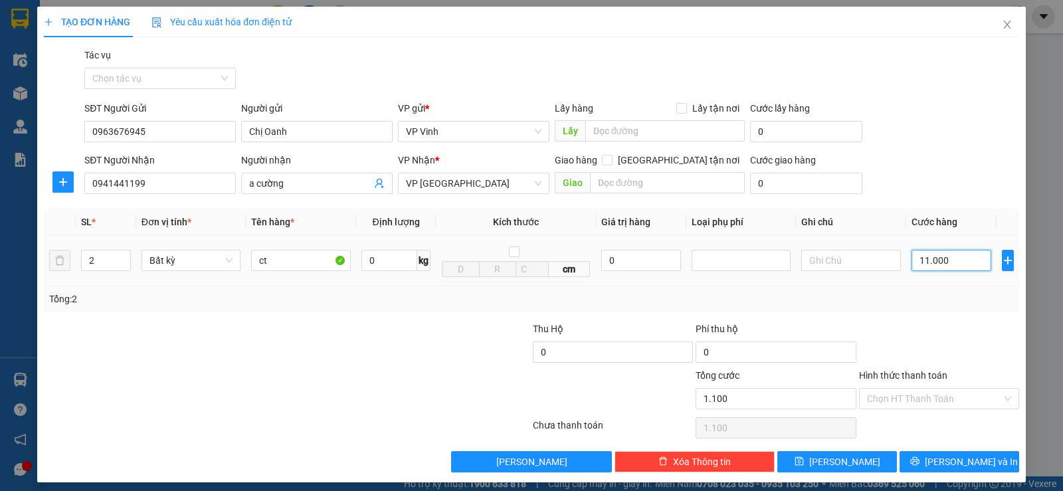
type input "11.000"
type input "110.000"
type input "1"
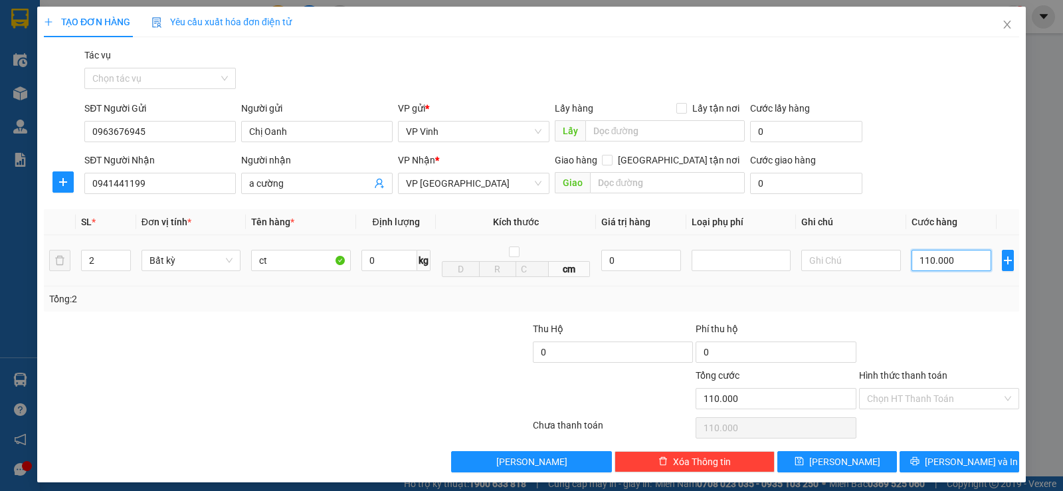
type input "1"
type input "12"
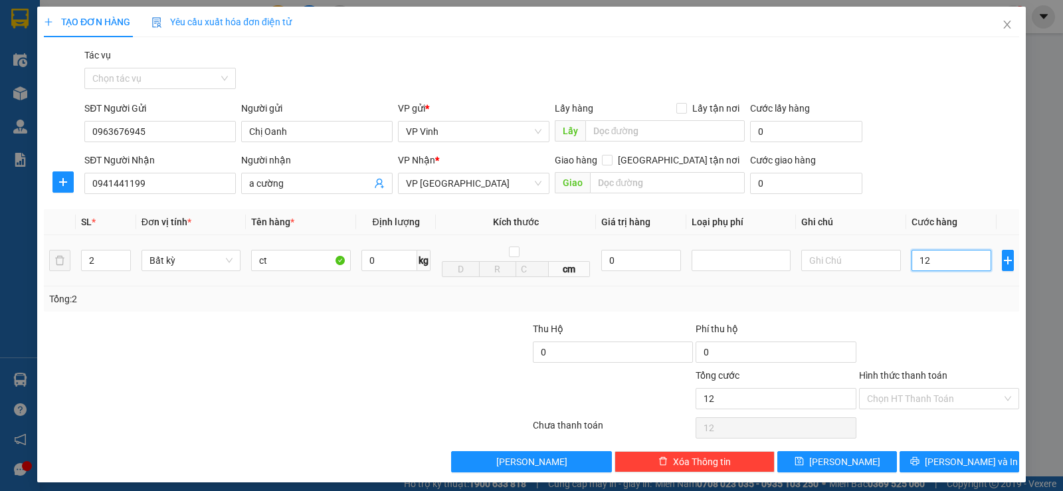
type input "120"
type input "1.200"
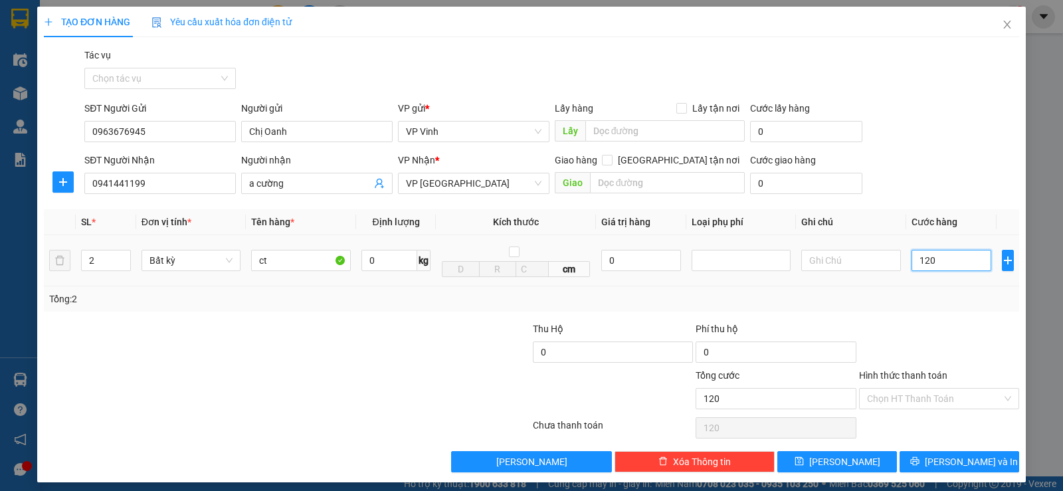
type input "1.200"
type input "12.000"
type input "120.000"
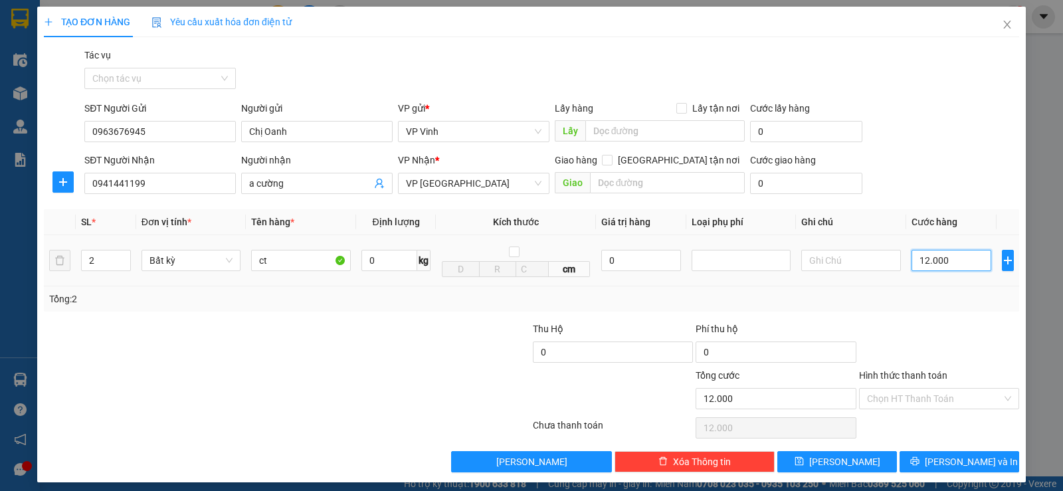
type input "120.000"
click at [952, 463] on span "[PERSON_NAME] và In" at bounding box center [971, 462] width 93 height 15
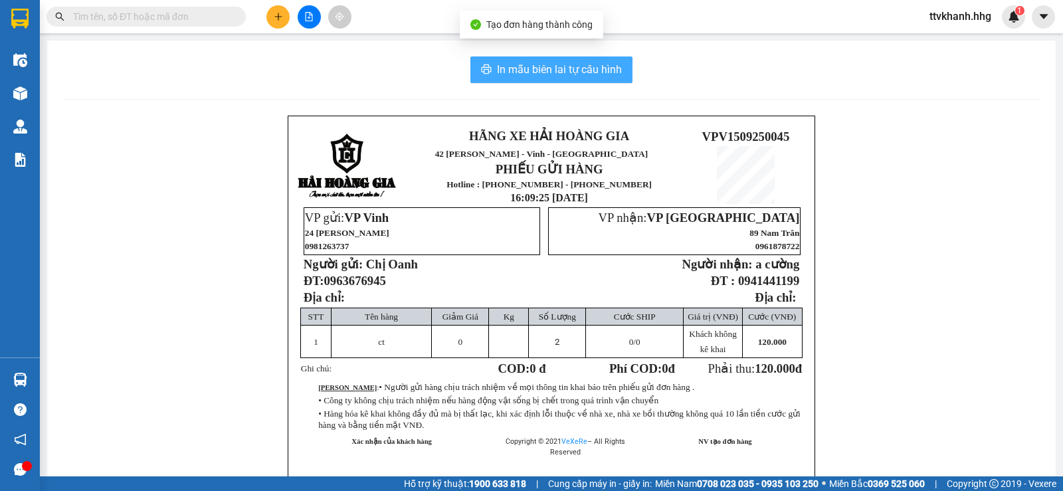
click at [613, 80] on button "In mẫu biên lai tự cấu hình" at bounding box center [551, 69] width 162 height 27
